Goal: Task Accomplishment & Management: Complete application form

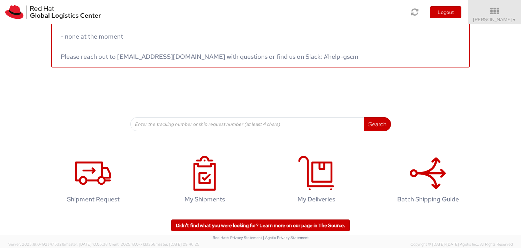
scroll to position [24, 0]
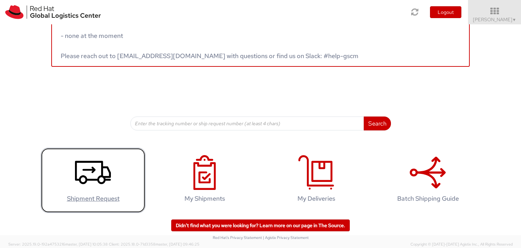
click at [99, 186] on icon at bounding box center [93, 172] width 36 height 35
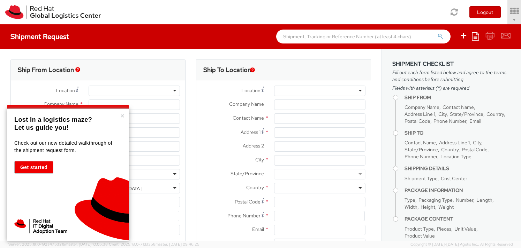
select select
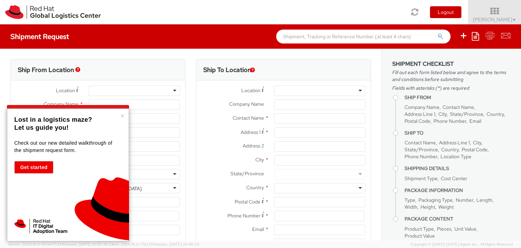
select select "360"
click at [121, 116] on button "×" at bounding box center [122, 116] width 4 height 7
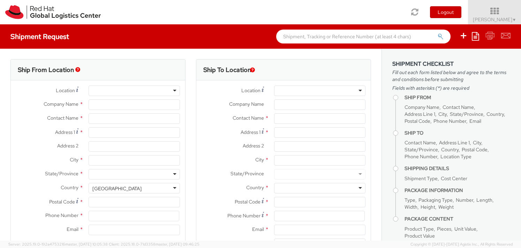
type input "Red Hat"
type input "[PERSON_NAME]"
type input "cmcgowan@redhat.com"
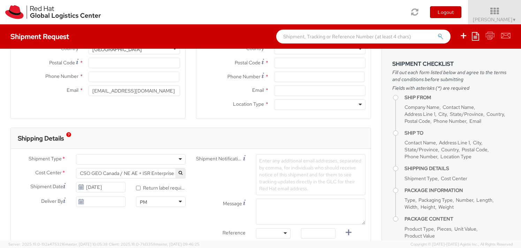
scroll to position [174, 0]
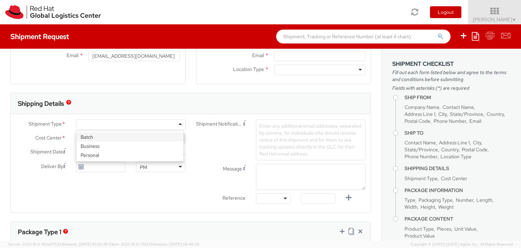
click at [174, 122] on div at bounding box center [130, 125] width 109 height 10
click at [178, 138] on icon "button" at bounding box center [180, 138] width 4 height 4
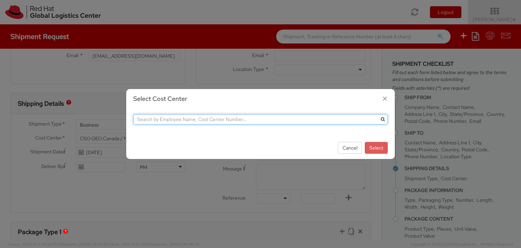
click at [355, 125] on input "text" at bounding box center [260, 119] width 254 height 10
type input "McGowan"
drag, startPoint x: 170, startPoint y: 120, endPoint x: 84, endPoint y: 125, distance: 86.3
click at [84, 125] on div "Select Cost Center McGowan Cancel Select" at bounding box center [260, 124] width 521 height 248
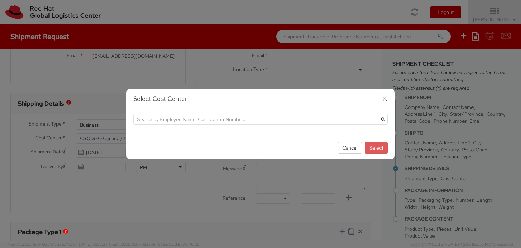
click at [383, 100] on icon "button" at bounding box center [385, 99] width 10 height 10
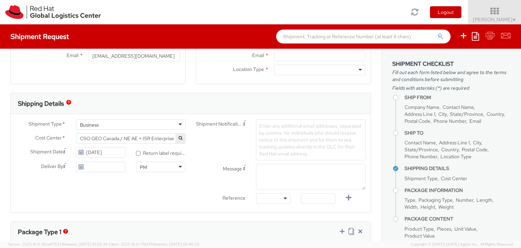
click at [137, 194] on div "Shipment Type * Business Business Batch Business Personal Cost Center * CSO GEO…" at bounding box center [191, 164] width 360 height 88
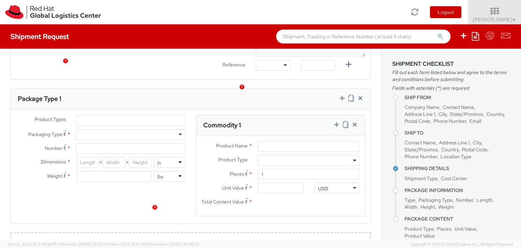
scroll to position [349, 0]
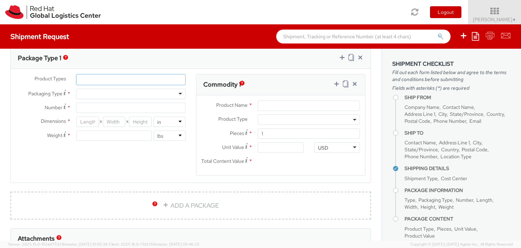
click at [135, 79] on ul at bounding box center [130, 80] width 109 height 10
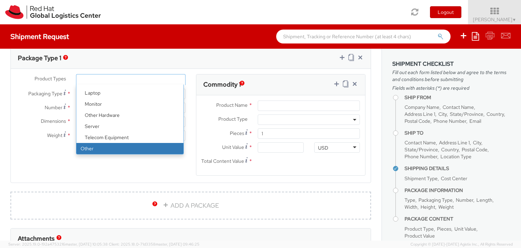
select select "OTHER"
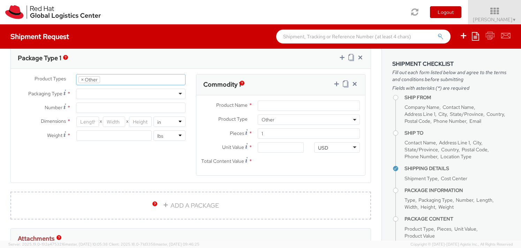
click at [173, 91] on div at bounding box center [130, 94] width 109 height 10
click at [319, 110] on input "Product Name *" at bounding box center [309, 106] width 102 height 10
click at [312, 105] on input "Product Name *" at bounding box center [309, 106] width 102 height 10
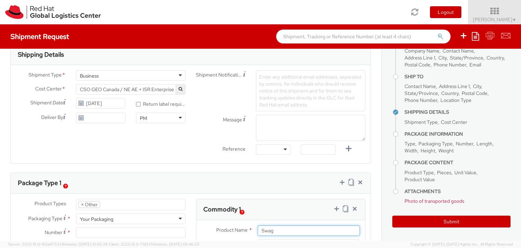
scroll to position [213, 0]
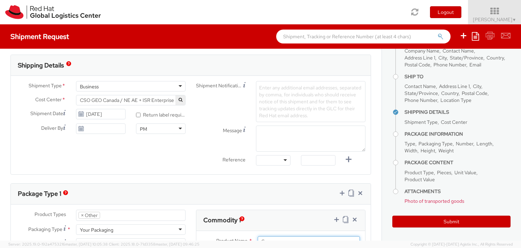
type input "Swag"
click at [112, 112] on input "09/15/2025" at bounding box center [100, 114] width 49 height 10
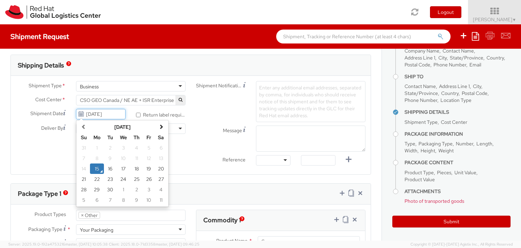
click at [95, 169] on td "15" at bounding box center [97, 169] width 14 height 10
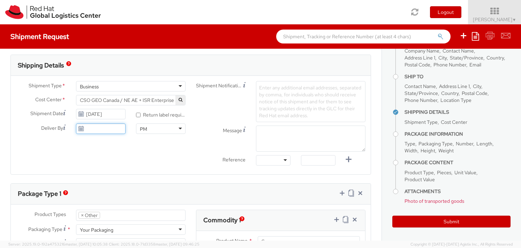
type input "09/15/2025"
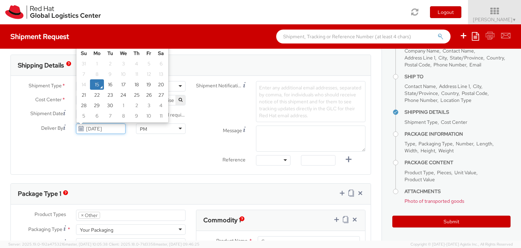
click at [99, 131] on input "09/15/2025" at bounding box center [100, 129] width 49 height 10
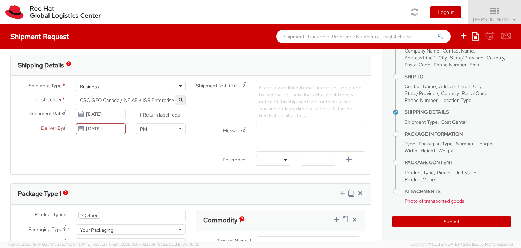
click at [98, 155] on div "Shipment Type * Business Business Batch Business Personal Cost Center * CSO GEO…" at bounding box center [191, 125] width 360 height 88
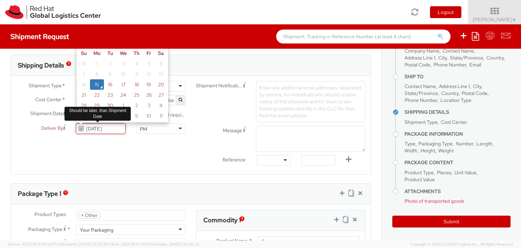
click at [102, 132] on input "09/15/2025" at bounding box center [100, 129] width 49 height 10
drag, startPoint x: 120, startPoint y: 127, endPoint x: 70, endPoint y: 123, distance: 50.0
click at [70, 123] on div "Shipment Type * Business Business Batch Business Personal Cost Center * CSO GEO…" at bounding box center [101, 109] width 180 height 56
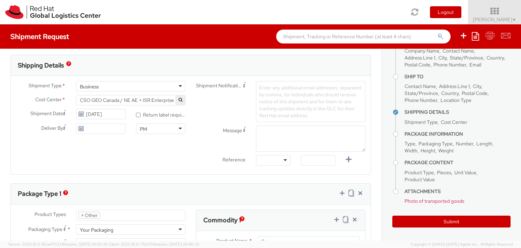
click at [140, 155] on div "Shipment Type * Business Business Batch Business Personal Cost Center * CSO GEO…" at bounding box center [191, 125] width 360 height 88
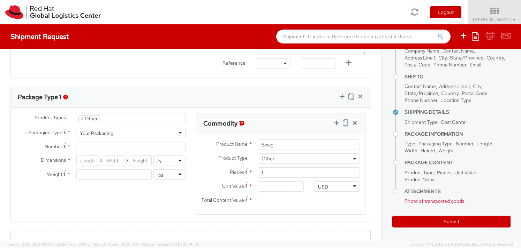
scroll to position [311, 0]
click at [182, 67] on div "Shipment Type * Business Business Batch Business Personal Cost Center * CSO GEO…" at bounding box center [191, 27] width 360 height 88
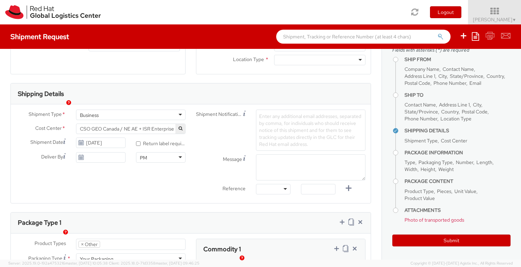
scroll to position [174, 0]
